Goal: Task Accomplishment & Management: Complete application form

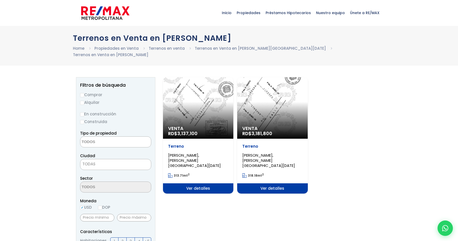
select select
click at [228, 46] on link "Terrenos en Venta en [PERSON_NAME][GEOGRAPHIC_DATA][DATE]" at bounding box center [260, 48] width 131 height 5
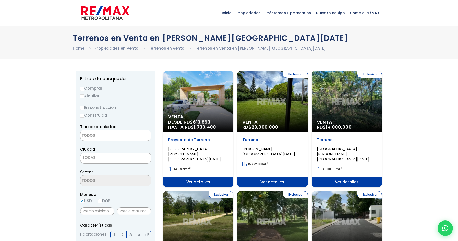
select select
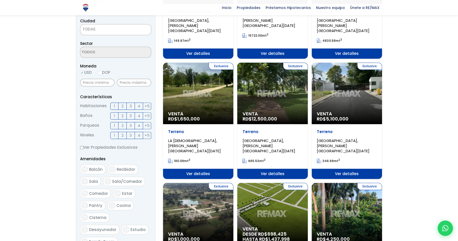
scroll to position [128, 0]
click at [348, 92] on div "Exclusiva Venta RD$ 5,100,000" at bounding box center [347, 92] width 70 height 61
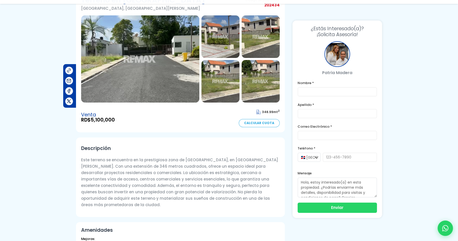
scroll to position [51, 0]
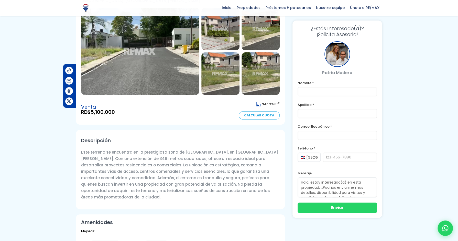
click at [112, 58] on img at bounding box center [140, 51] width 118 height 87
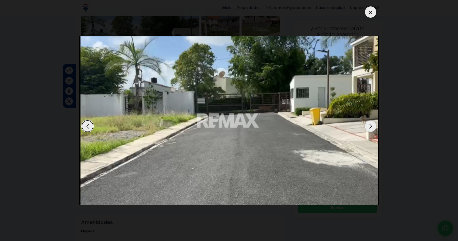
click at [372, 124] on div "Next slide" at bounding box center [370, 125] width 11 height 11
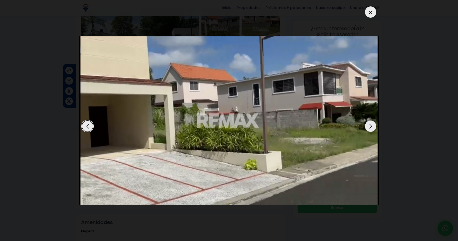
click at [372, 124] on div "Next slide" at bounding box center [370, 125] width 11 height 11
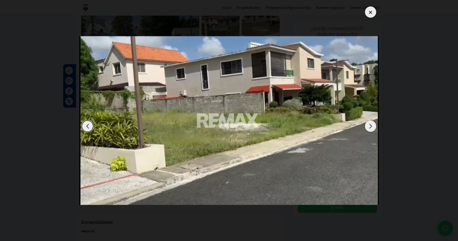
click at [372, 124] on div "Next slide" at bounding box center [370, 125] width 11 height 11
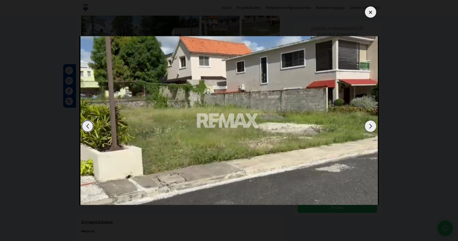
click at [372, 124] on div "Next slide" at bounding box center [370, 125] width 11 height 11
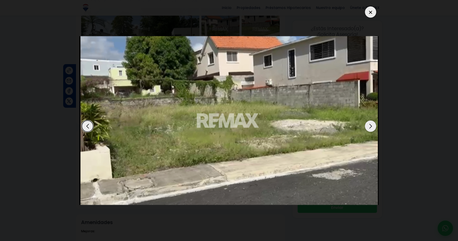
click at [372, 124] on div "Next slide" at bounding box center [370, 125] width 11 height 11
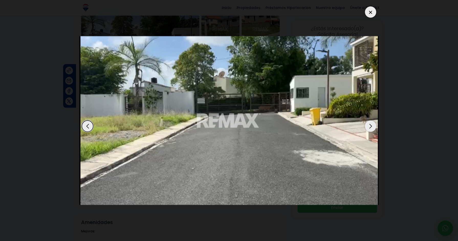
click at [372, 124] on div "Next slide" at bounding box center [370, 125] width 11 height 11
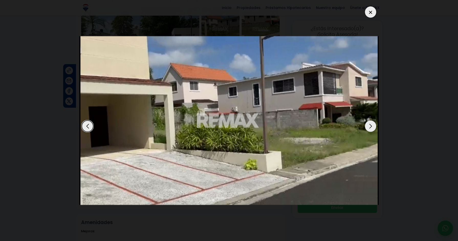
click at [372, 124] on div "Next slide" at bounding box center [370, 125] width 11 height 11
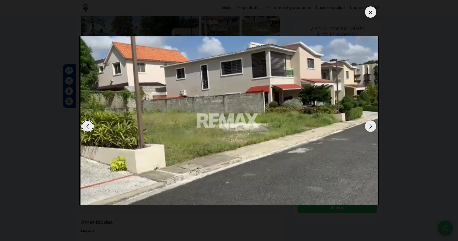
click at [372, 124] on div "Next slide" at bounding box center [370, 125] width 11 height 11
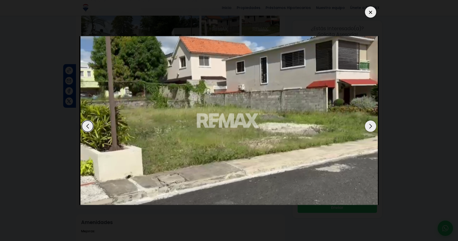
click at [372, 124] on div "Next slide" at bounding box center [370, 125] width 11 height 11
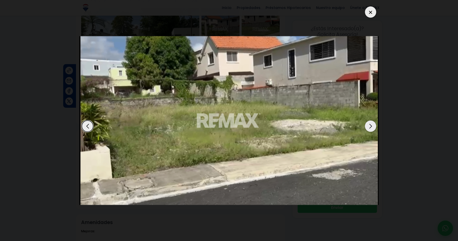
click at [372, 124] on div "Next slide" at bounding box center [370, 125] width 11 height 11
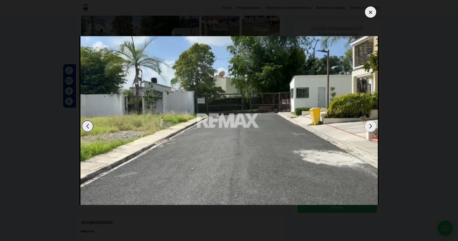
click at [370, 13] on div at bounding box center [370, 11] width 11 height 11
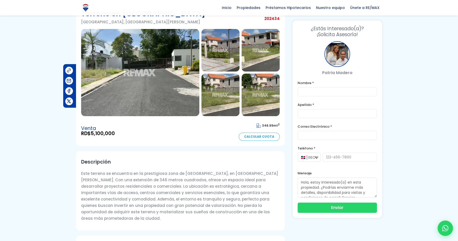
scroll to position [0, 0]
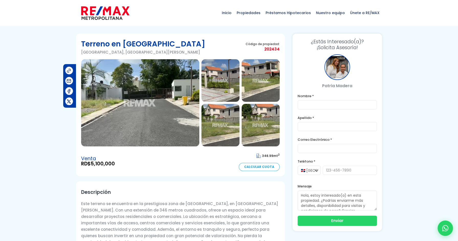
click at [147, 84] on img at bounding box center [140, 102] width 118 height 87
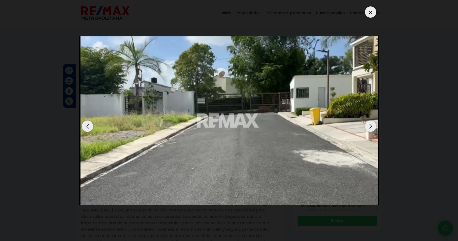
click at [368, 128] on div "Next slide" at bounding box center [370, 125] width 11 height 11
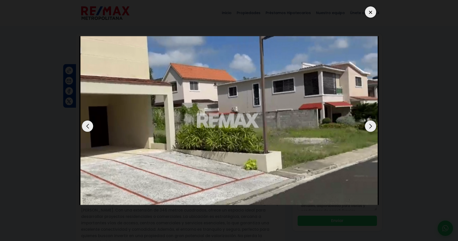
click at [81, 123] on img "2 / 5" at bounding box center [228, 120] width 299 height 168
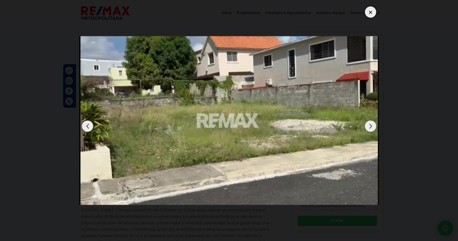
click at [81, 123] on img "5 / 5" at bounding box center [228, 120] width 299 height 168
click at [84, 124] on div "Previous slide" at bounding box center [87, 125] width 11 height 11
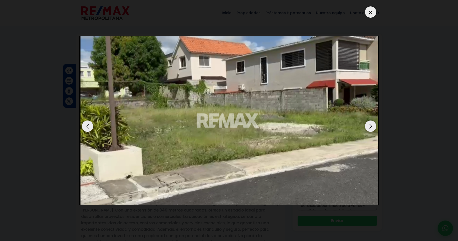
click at [84, 124] on div "Previous slide" at bounding box center [87, 125] width 11 height 11
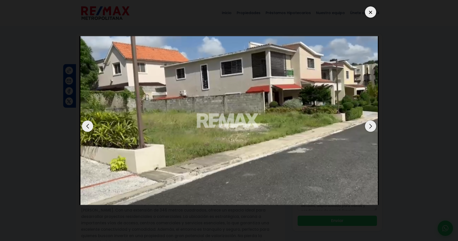
click at [84, 124] on div "Previous slide" at bounding box center [87, 125] width 11 height 11
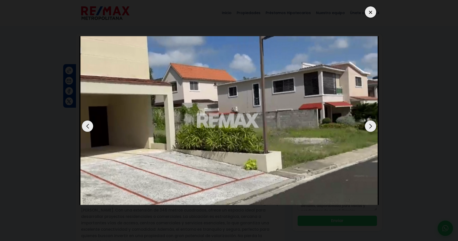
click at [84, 124] on div "Previous slide" at bounding box center [87, 125] width 11 height 11
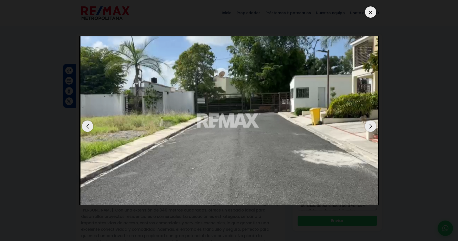
click at [84, 124] on div "Previous slide" at bounding box center [87, 125] width 11 height 11
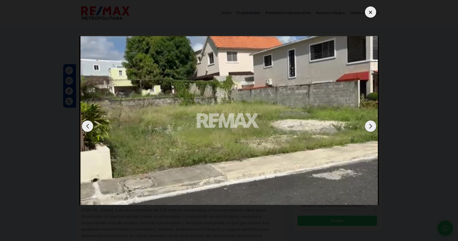
click at [84, 124] on div "Previous slide" at bounding box center [87, 125] width 11 height 11
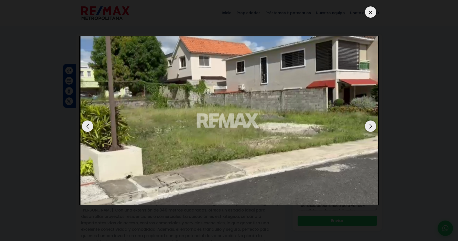
click at [84, 124] on div "Previous slide" at bounding box center [87, 125] width 11 height 11
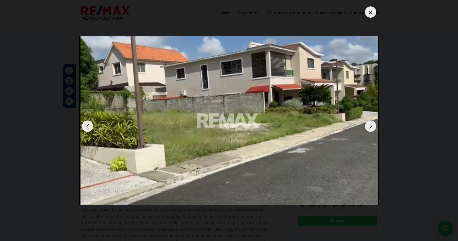
click at [84, 124] on div "Previous slide" at bounding box center [87, 125] width 11 height 11
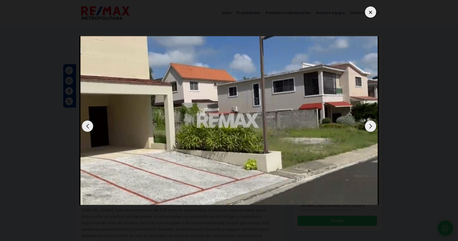
click at [84, 124] on div "Previous slide" at bounding box center [87, 125] width 11 height 11
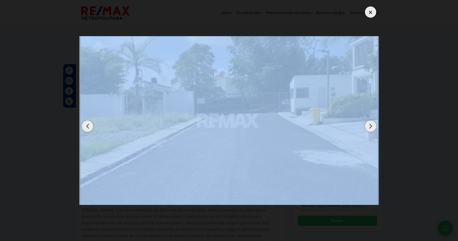
click at [84, 124] on div "Previous slide" at bounding box center [87, 125] width 11 height 11
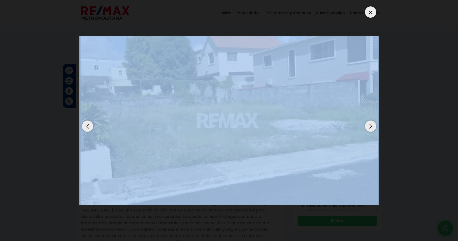
click at [84, 124] on div "Previous slide" at bounding box center [87, 125] width 11 height 11
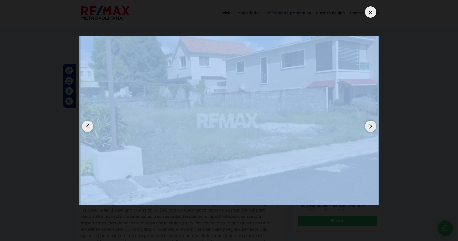
click at [370, 123] on div "Next slide" at bounding box center [370, 125] width 11 height 11
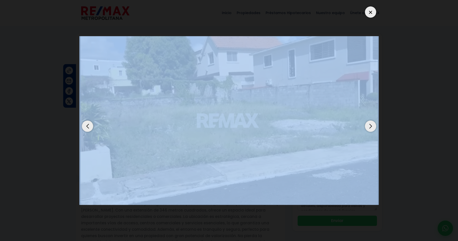
click at [370, 123] on div "Next slide" at bounding box center [370, 125] width 11 height 11
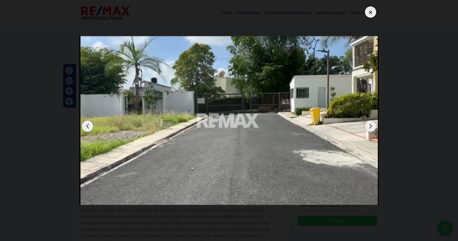
click at [370, 123] on div "Next slide" at bounding box center [370, 125] width 11 height 11
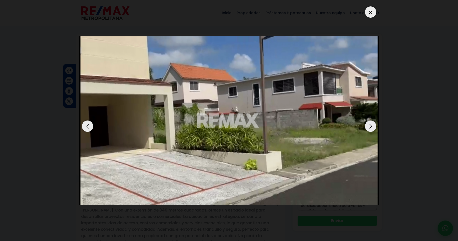
click at [370, 123] on div "Next slide" at bounding box center [370, 125] width 11 height 11
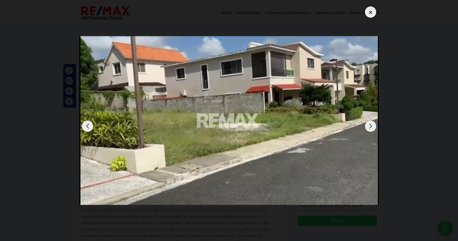
click at [370, 123] on div "Next slide" at bounding box center [370, 125] width 11 height 11
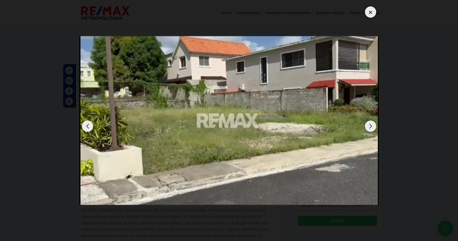
click at [370, 123] on div "Next slide" at bounding box center [370, 125] width 11 height 11
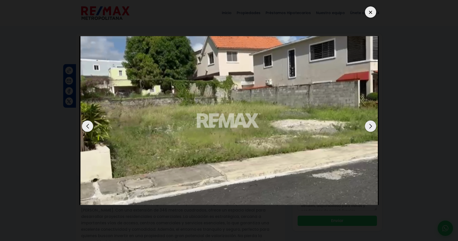
click at [370, 123] on div "Next slide" at bounding box center [370, 125] width 11 height 11
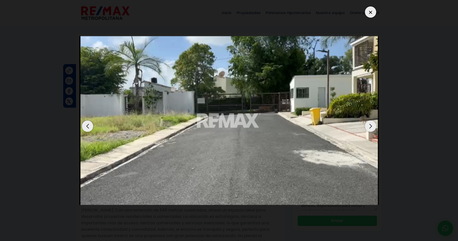
click at [370, 123] on div "Next slide" at bounding box center [370, 125] width 11 height 11
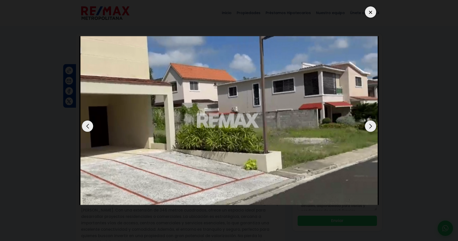
click at [369, 10] on div at bounding box center [370, 11] width 11 height 11
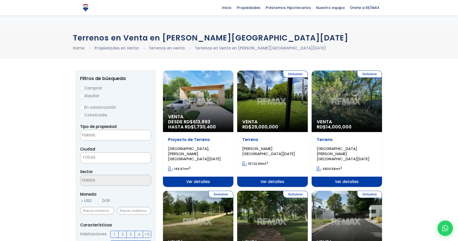
select select
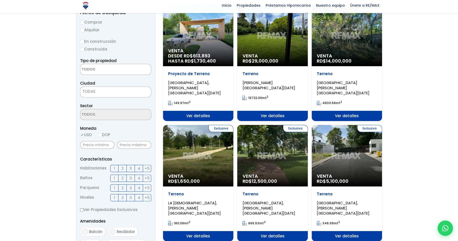
scroll to position [77, 0]
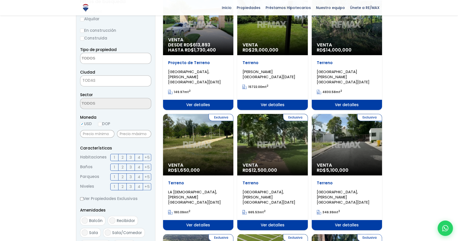
click at [325, 141] on div "Exclusiva Venta RD$ 5,100,000" at bounding box center [347, 144] width 70 height 61
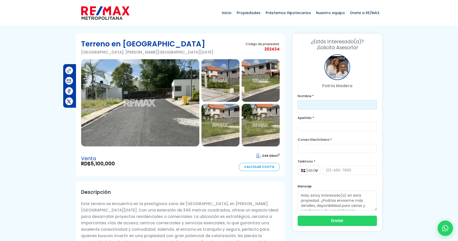
click at [316, 108] on input "text" at bounding box center [337, 104] width 79 height 9
type input "[PERSON_NAME]"
click at [303, 127] on input "text" at bounding box center [337, 126] width 79 height 9
type input "[PERSON_NAME]"
click at [306, 147] on input "email" at bounding box center [337, 148] width 79 height 9
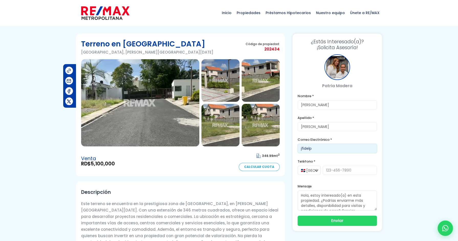
type input "[EMAIL_ADDRESS][DOMAIN_NAME]"
type input "8292150077"
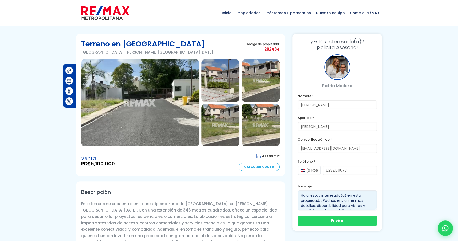
click at [353, 200] on textarea "Hola, estoy interesado(a) en esta propiedad. ¿Podrías enviarme más detalles, di…" at bounding box center [337, 200] width 79 height 20
type textarea "."
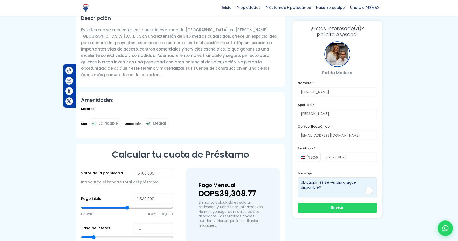
scroll to position [102, 0]
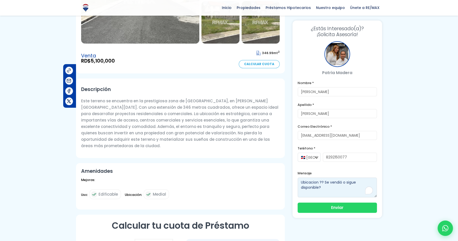
click at [323, 183] on textarea "Hola, estoy interesado(a) en esta propiedad. ¿Podrías enviarme más detalles, di…" at bounding box center [337, 187] width 79 height 20
type textarea "Ubicacion ?? Se vendió o sigue disponible?"
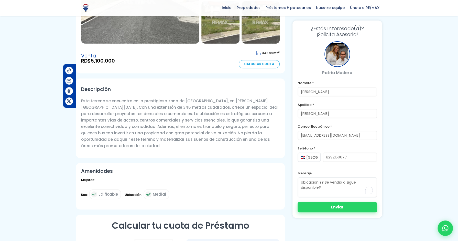
click at [339, 207] on button "Enviar" at bounding box center [337, 207] width 79 height 10
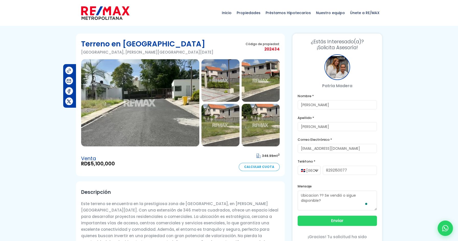
scroll to position [0, 0]
